Goal: Task Accomplishment & Management: Manage account settings

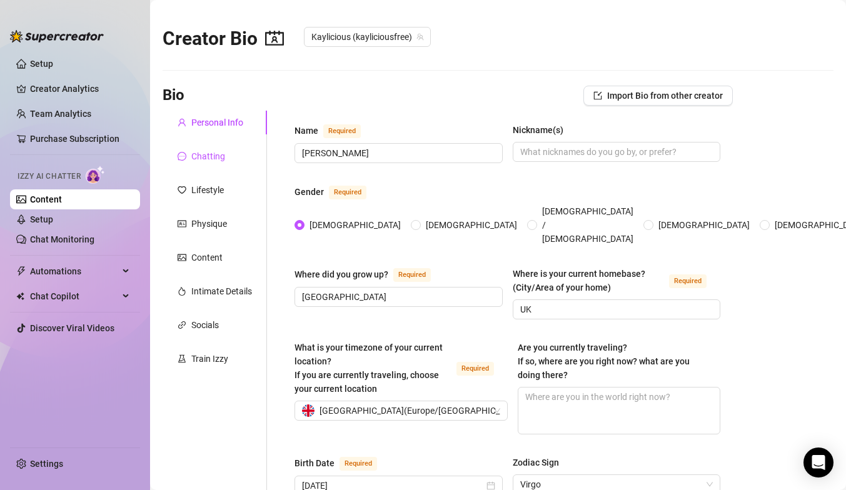
click at [206, 160] on div "Chatting" at bounding box center [208, 156] width 34 height 14
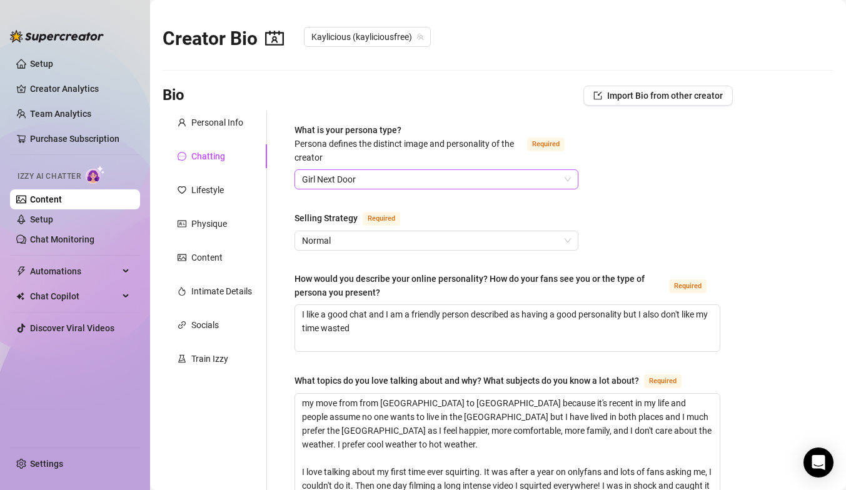
click at [363, 170] on span "Girl Next Door" at bounding box center [436, 179] width 269 height 19
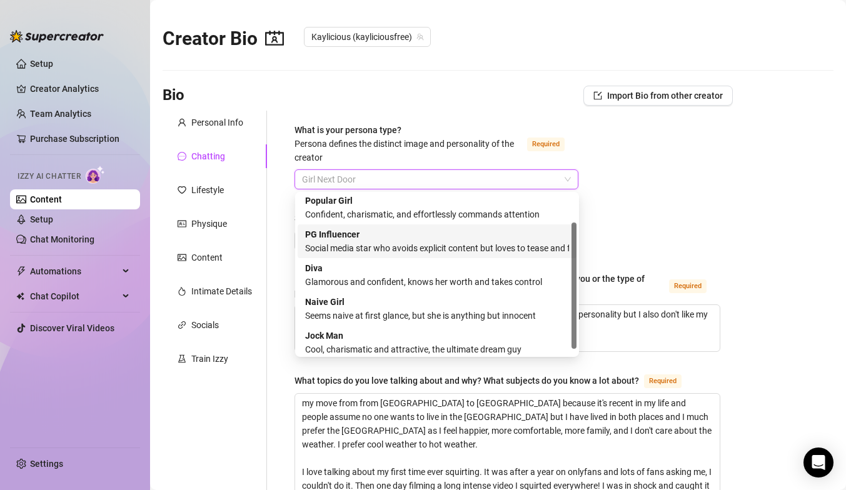
scroll to position [43, 0]
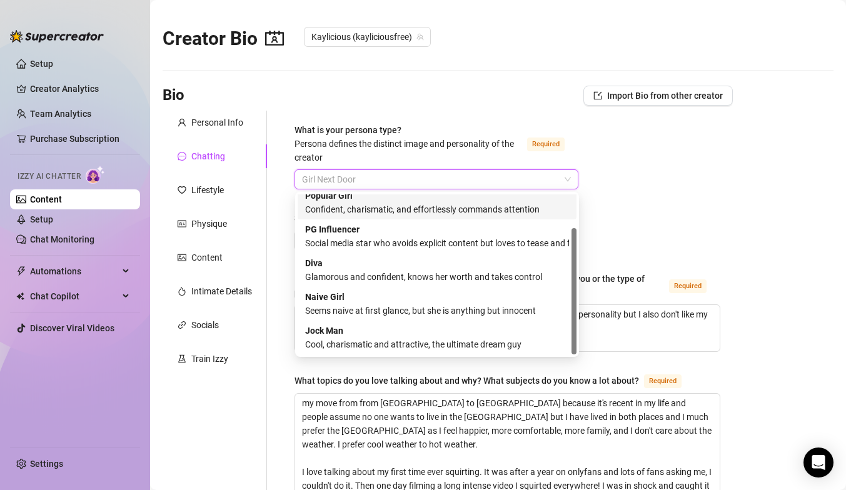
click at [469, 140] on span "Persona defines the distinct image and personality of the creator" at bounding box center [405, 151] width 220 height 24
click at [469, 170] on input "What is your persona type? [PERSON_NAME] defines the distinct image and persona…" at bounding box center [431, 179] width 258 height 19
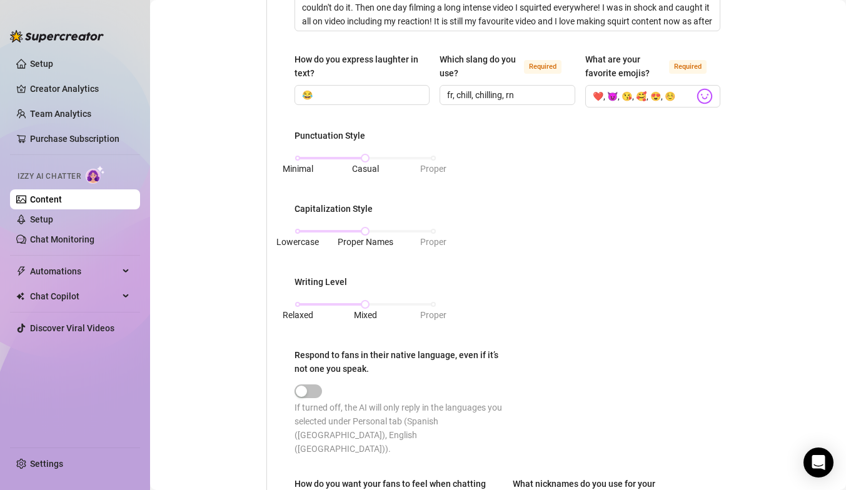
scroll to position [503, 0]
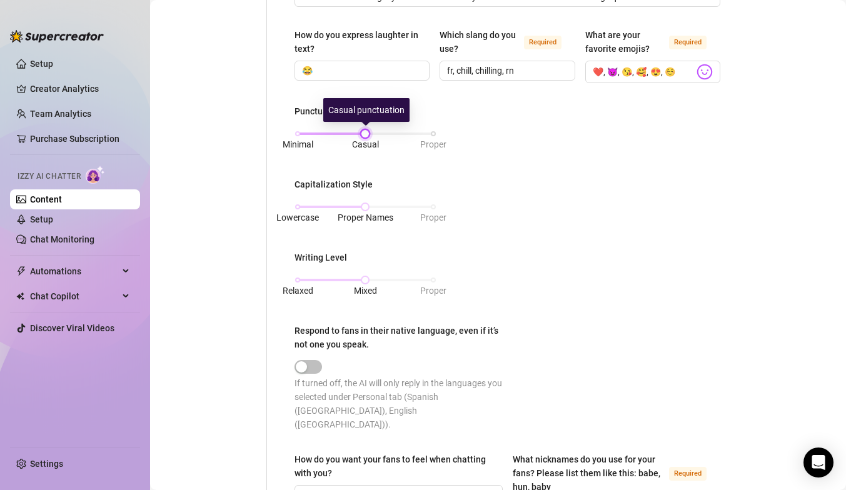
drag, startPoint x: 366, startPoint y: 133, endPoint x: 381, endPoint y: 129, distance: 14.9
click at [382, 131] on div "Minimal Casual Proper" at bounding box center [366, 134] width 136 height 8
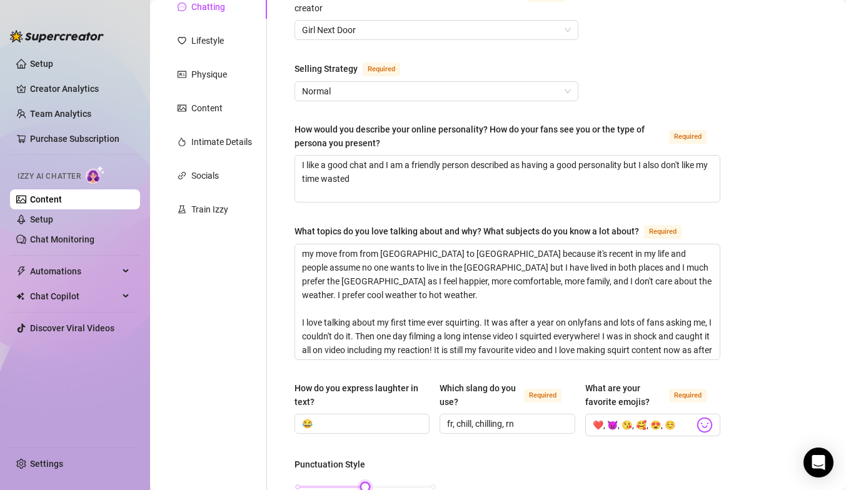
scroll to position [0, 0]
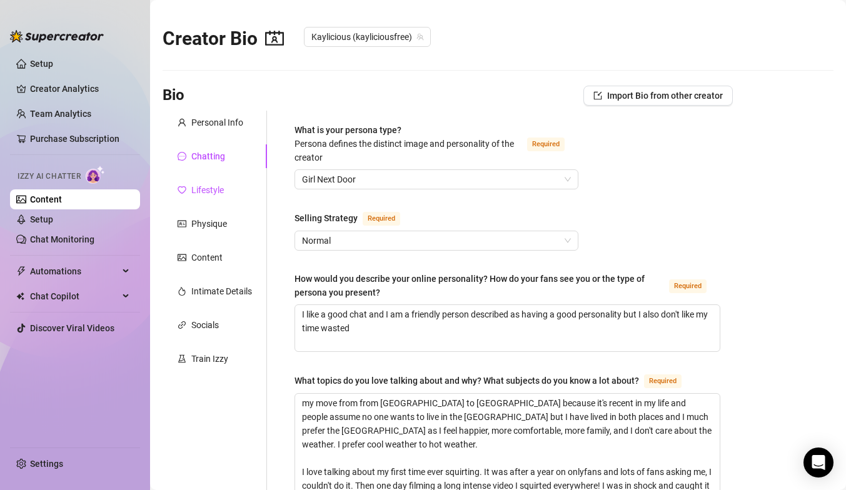
click at [218, 188] on div "Lifestyle" at bounding box center [207, 190] width 33 height 14
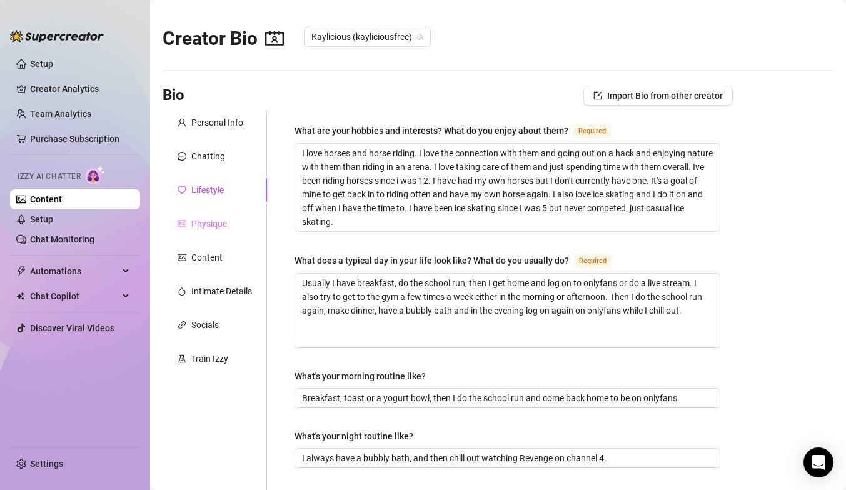
click at [202, 231] on div "Physique" at bounding box center [215, 224] width 104 height 24
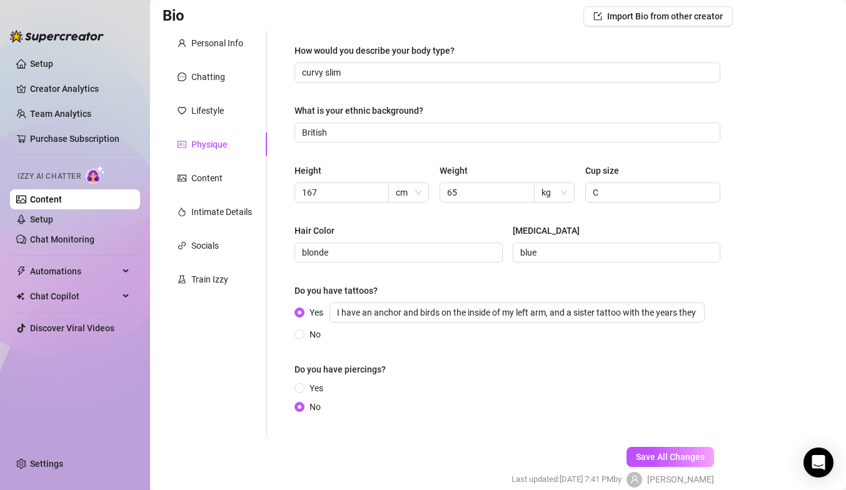
scroll to position [80, 0]
click at [222, 186] on div "Content" at bounding box center [215, 178] width 104 height 24
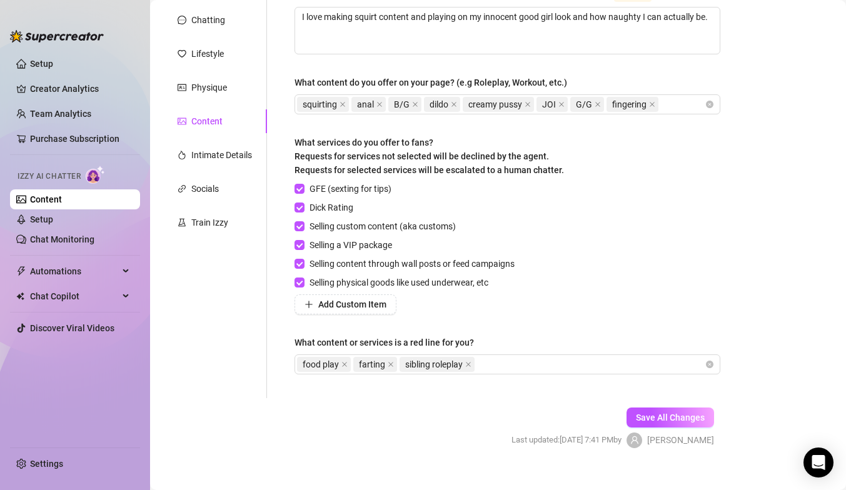
scroll to position [153, 0]
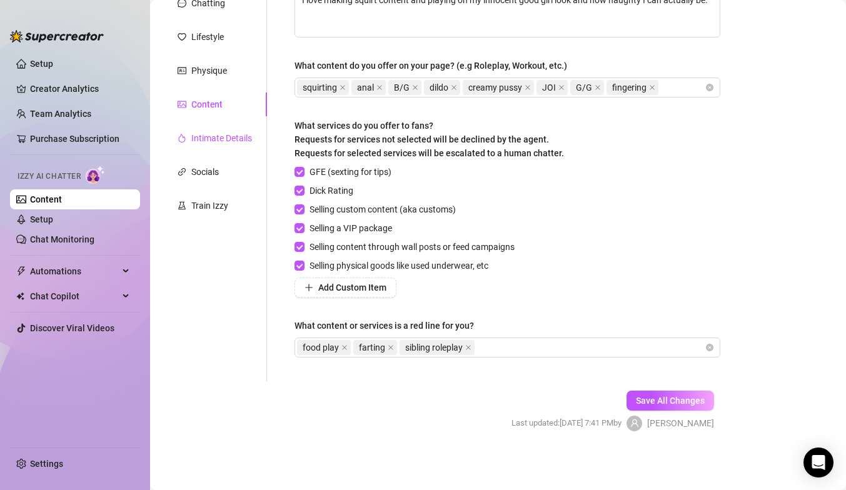
click at [220, 138] on div "Intimate Details" at bounding box center [221, 138] width 61 height 14
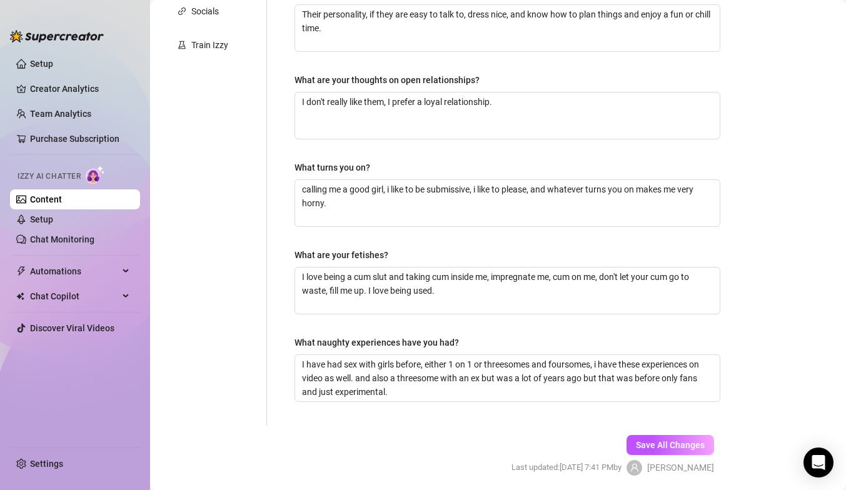
scroll to position [163, 0]
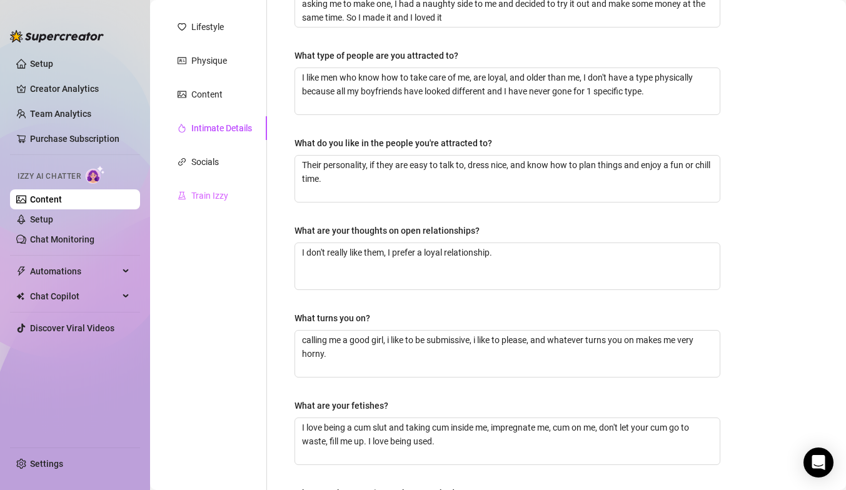
click at [208, 203] on div "Train Izzy" at bounding box center [215, 196] width 104 height 24
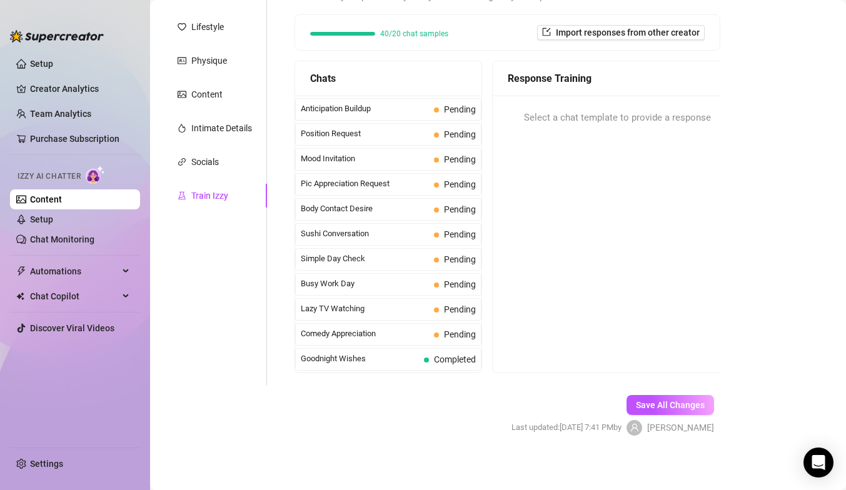
scroll to position [678, 0]
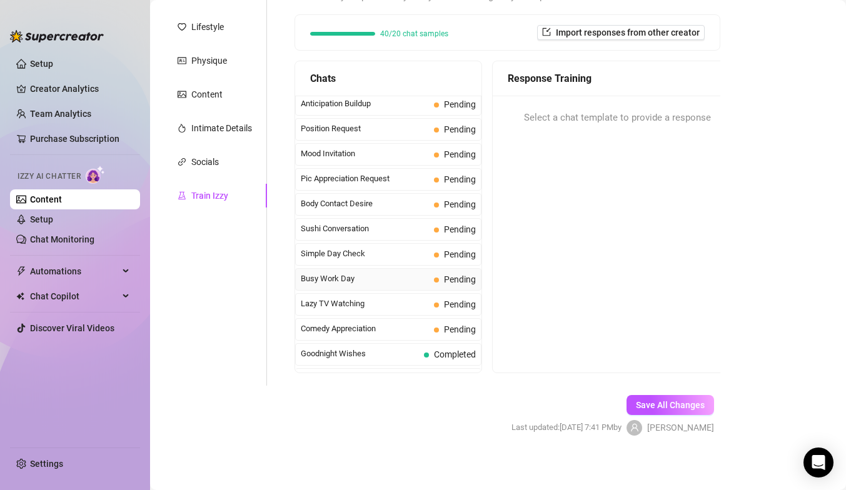
click at [371, 280] on span "Busy Work Day" at bounding box center [365, 279] width 128 height 13
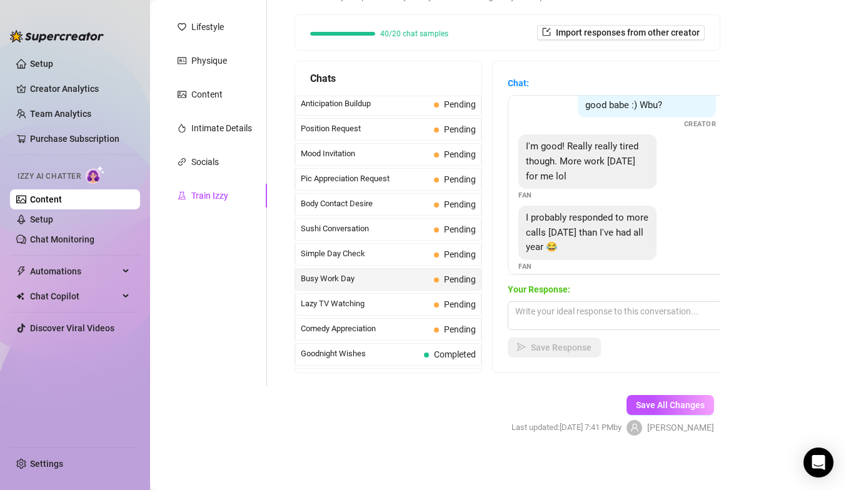
scroll to position [98, 0]
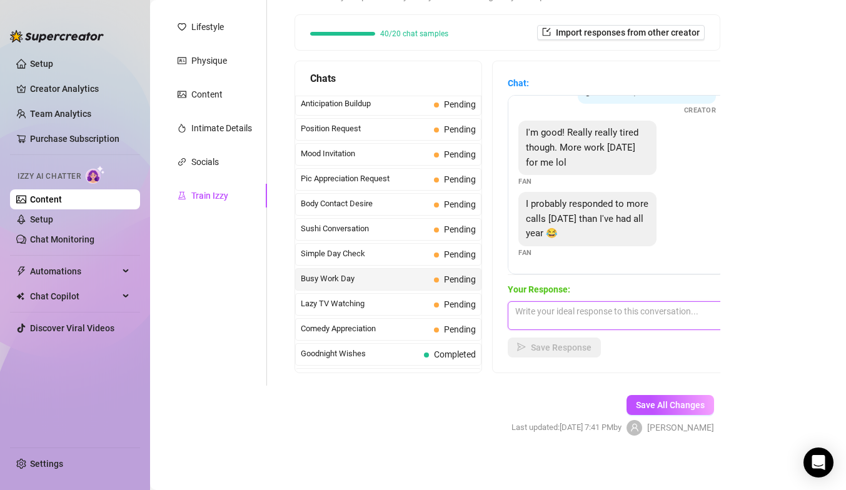
click at [571, 308] on textarea at bounding box center [617, 315] width 219 height 29
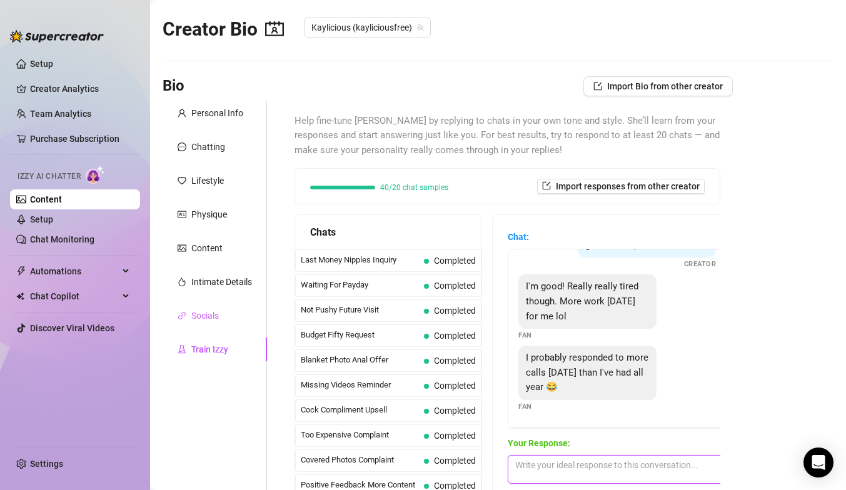
scroll to position [0, 0]
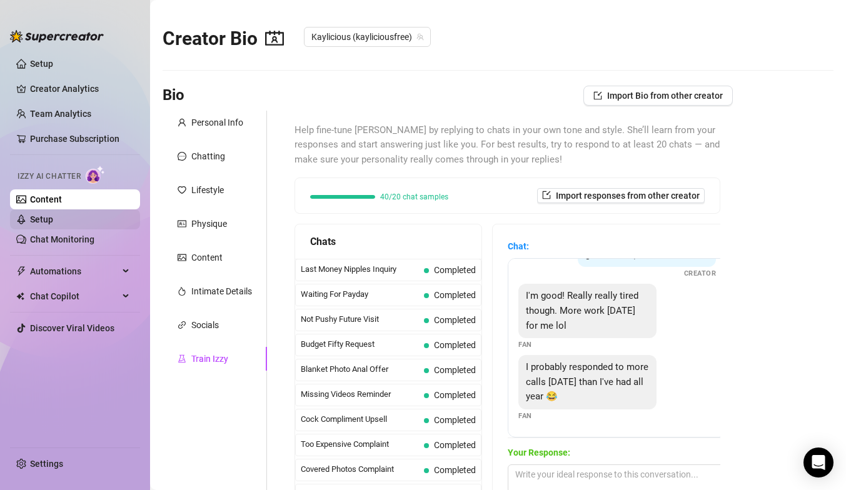
click at [53, 223] on link "Setup" at bounding box center [41, 220] width 23 height 10
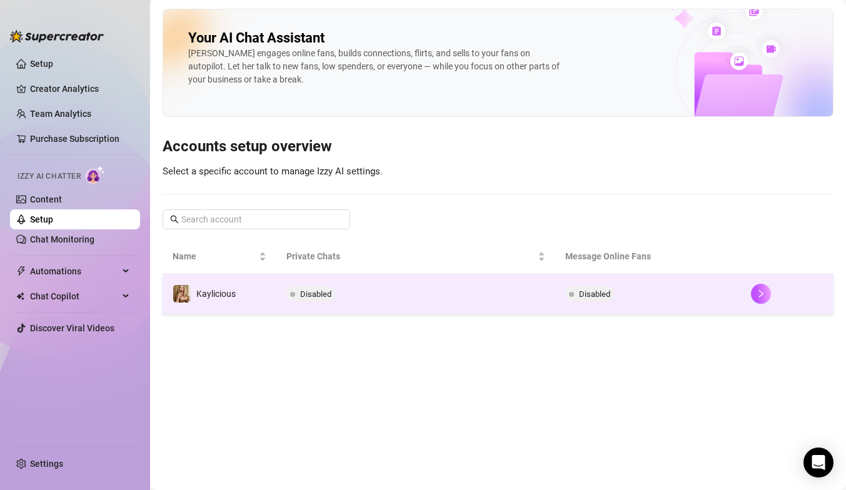
click at [530, 291] on td "Disabled" at bounding box center [415, 294] width 278 height 41
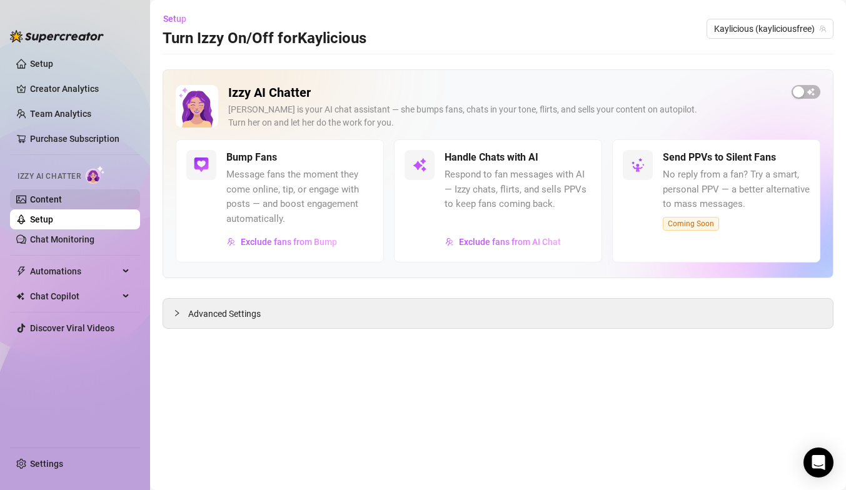
click at [62, 198] on link "Content" at bounding box center [46, 200] width 32 height 10
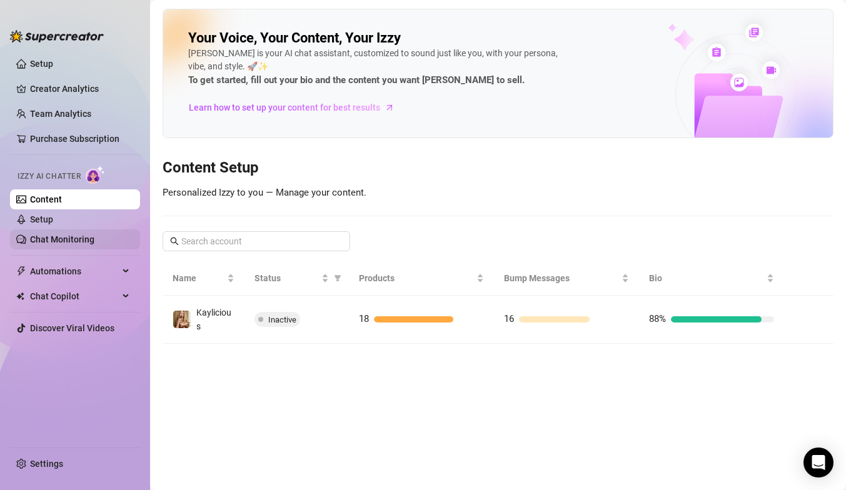
click at [87, 238] on link "Chat Monitoring" at bounding box center [62, 240] width 64 height 10
